Goal: Information Seeking & Learning: Learn about a topic

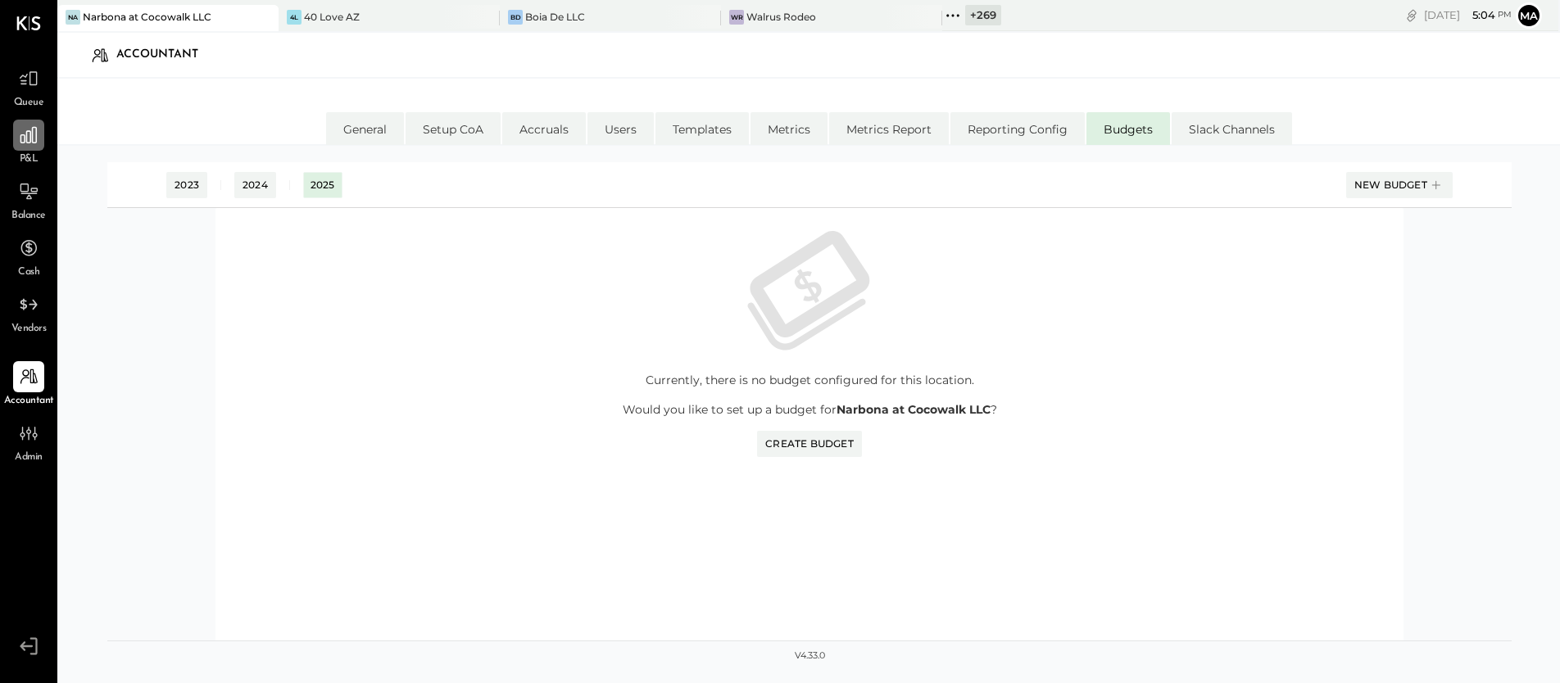
click at [28, 150] on div at bounding box center [28, 135] width 31 height 31
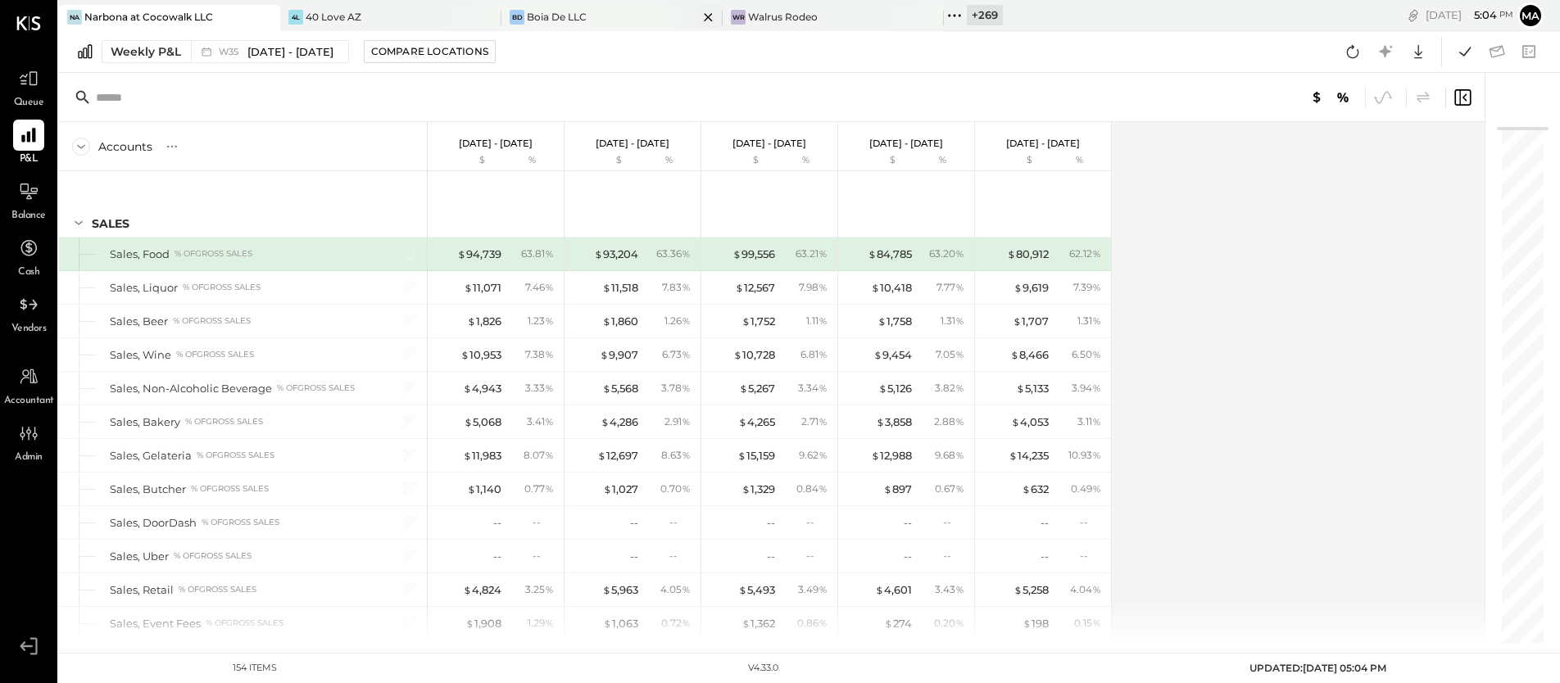
click at [703, 17] on icon at bounding box center [708, 17] width 20 height 20
click at [703, 16] on icon at bounding box center [708, 17] width 20 height 20
click at [492, 16] on icon at bounding box center [487, 17] width 20 height 20
click at [294, 17] on icon at bounding box center [290, 15] width 21 height 21
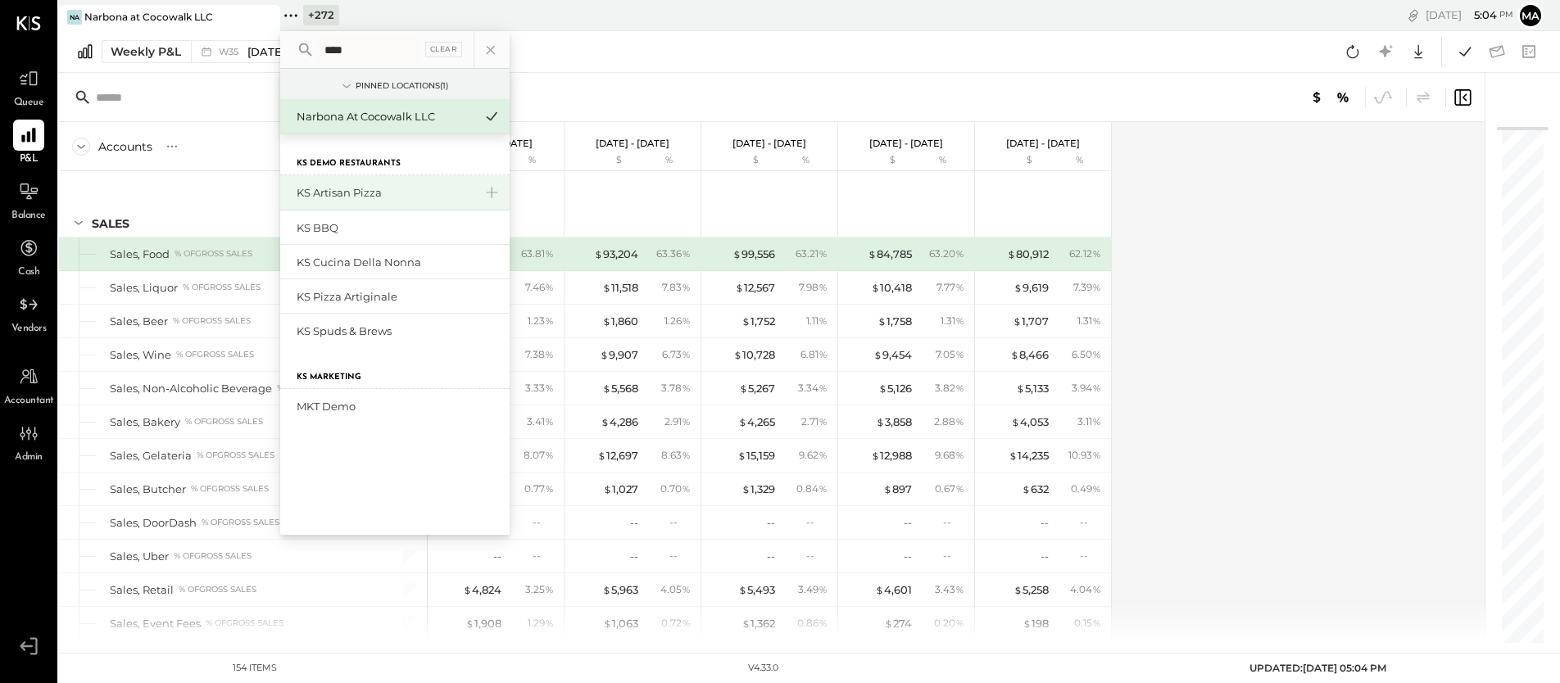
type input "****"
click at [335, 192] on div "KS Artisan Pizza" at bounding box center [385, 193] width 177 height 16
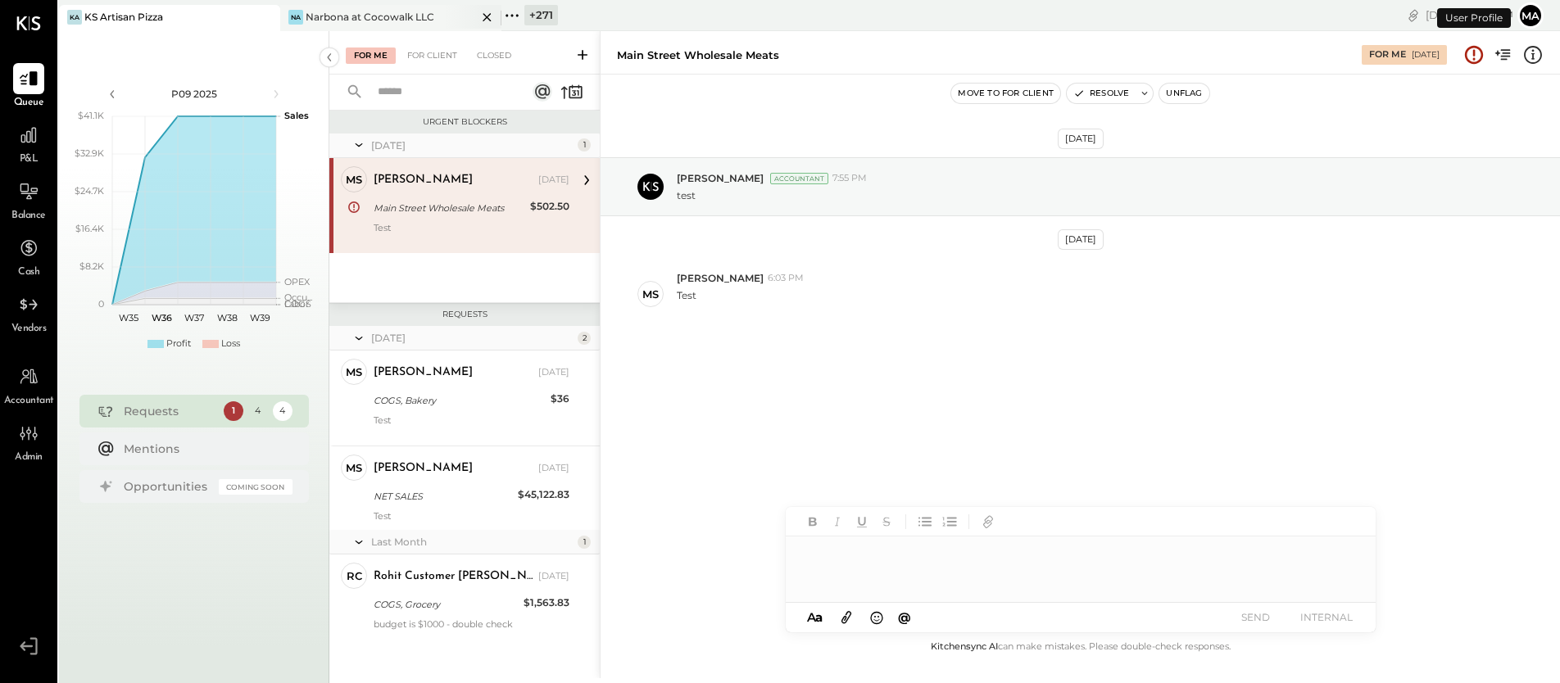
click at [485, 14] on icon at bounding box center [487, 17] width 20 height 20
click at [29, 146] on div at bounding box center [28, 135] width 31 height 31
